Goal: Use online tool/utility: Utilize a website feature to perform a specific function

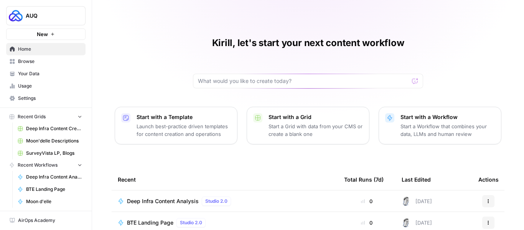
click at [33, 71] on span "Your Data" at bounding box center [50, 73] width 64 height 7
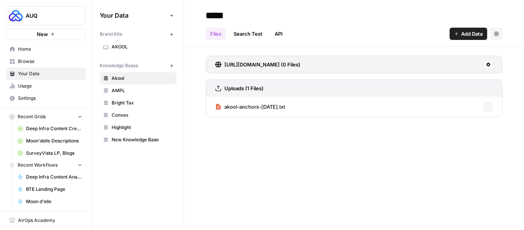
click at [29, 64] on span "Browse" at bounding box center [50, 61] width 64 height 7
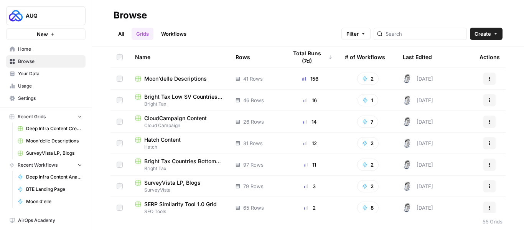
click at [181, 181] on span "SurveyVista LP, Blogs" at bounding box center [172, 183] width 56 height 8
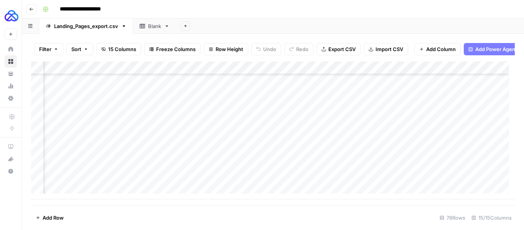
scroll to position [911, 328]
click at [330, 180] on div "Add Column" at bounding box center [273, 130] width 484 height 138
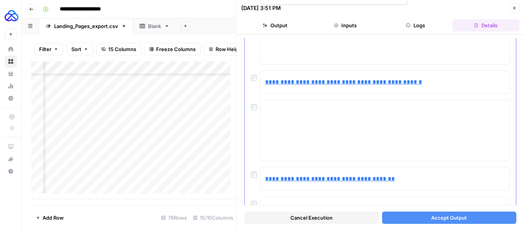
scroll to position [654, 0]
click at [431, 216] on span "Accept Output" at bounding box center [449, 218] width 36 height 8
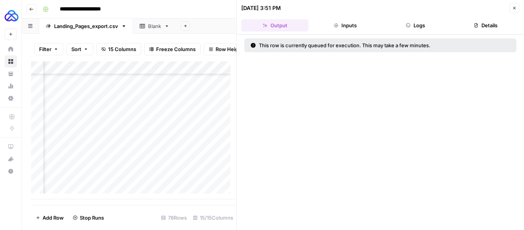
click at [416, 22] on button "Logs" at bounding box center [415, 25] width 67 height 12
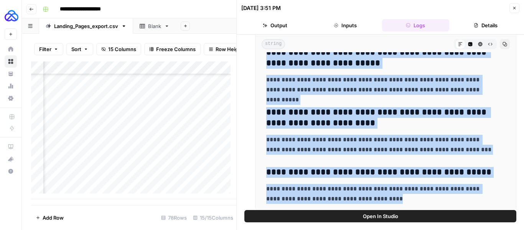
scroll to position [279, 0]
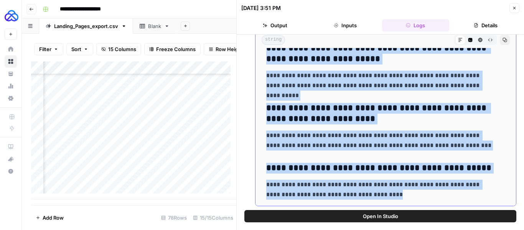
drag, startPoint x: 266, startPoint y: 142, endPoint x: 375, endPoint y: 193, distance: 119.3
copy div "**********"
